Goal: Contribute content

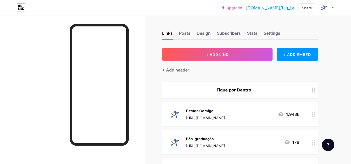
click at [335, 8] on div "Upgrade [DOMAIN_NAME]/fsg_br... [DOMAIN_NAME]/fsg_br Share Switch accounts FSG …" at bounding box center [175, 7] width 351 height 9
click at [331, 8] on div at bounding box center [326, 7] width 15 height 9
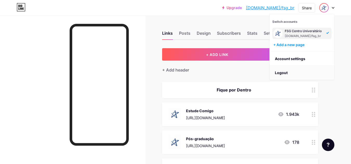
click at [291, 76] on li "Logout" at bounding box center [301, 73] width 64 height 14
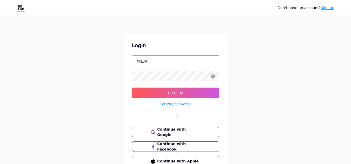
click at [186, 63] on input "fsg_br" at bounding box center [175, 61] width 87 height 10
type input "unipeoficial"
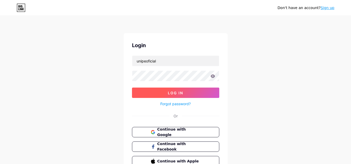
click at [192, 88] on button "Log In" at bounding box center [175, 93] width 87 height 10
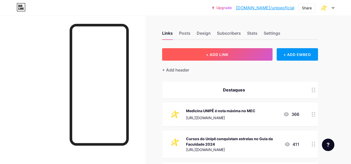
click at [231, 55] on button "+ ADD LINK" at bounding box center [217, 54] width 110 height 12
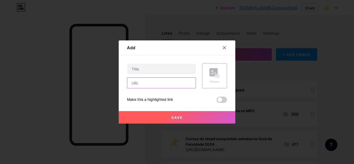
click at [152, 81] on input "text" at bounding box center [161, 83] width 69 height 10
paste input "[URL][DOMAIN_NAME]"
type input "[URL][DOMAIN_NAME]"
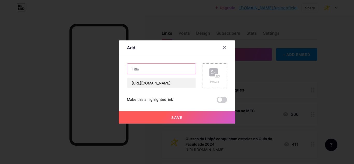
click at [162, 65] on input "text" at bounding box center [161, 69] width 69 height 10
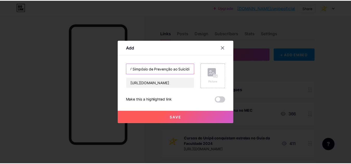
scroll to position [0, 4]
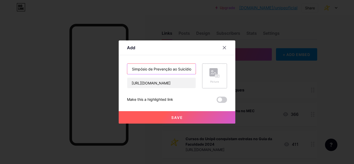
type input "IV Simpósio de Prevenção ao Suicídio"
click at [209, 73] on div "Picture" at bounding box center [214, 76] width 25 height 25
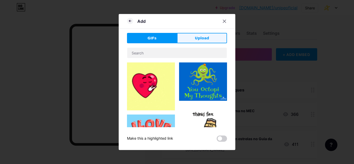
click at [207, 41] on button "Upload" at bounding box center [202, 38] width 50 height 10
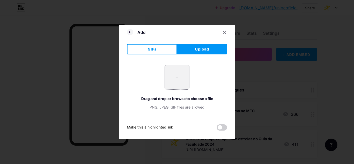
click at [188, 76] on input "file" at bounding box center [177, 77] width 24 height 24
type input "C:\fakepath\fass_unipe.png"
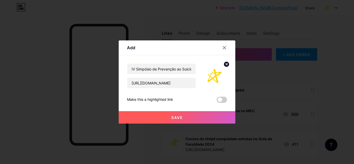
click at [183, 117] on button "Save" at bounding box center [177, 117] width 117 height 12
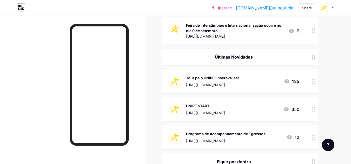
scroll to position [231, 0]
